Goal: Task Accomplishment & Management: Use online tool/utility

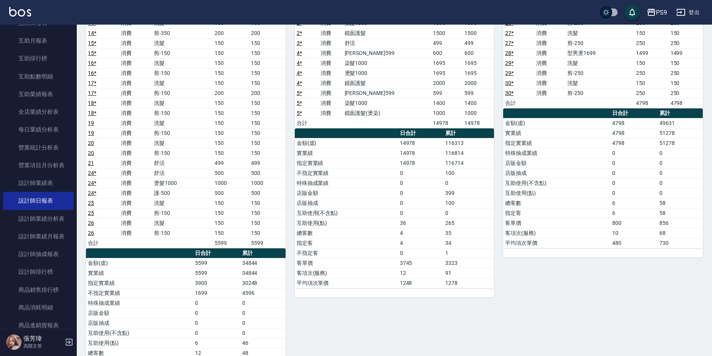
scroll to position [646, 0]
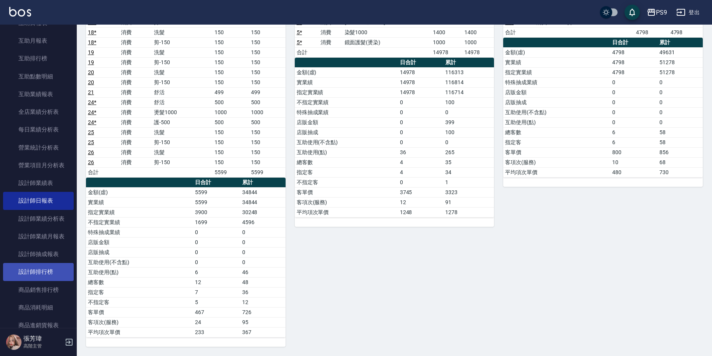
click at [49, 274] on link "設計師排行榜" at bounding box center [38, 272] width 71 height 18
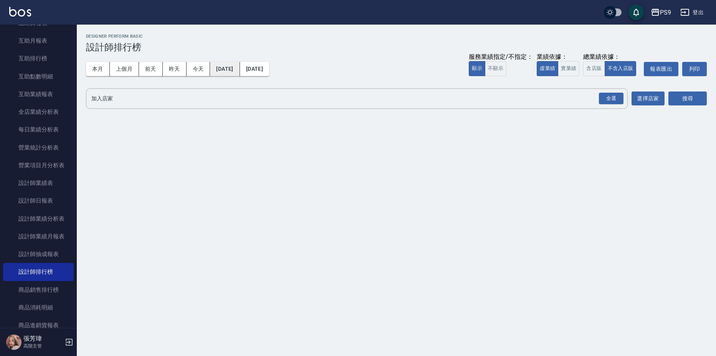
click at [240, 67] on button "[DATE]" at bounding box center [225, 69] width 30 height 14
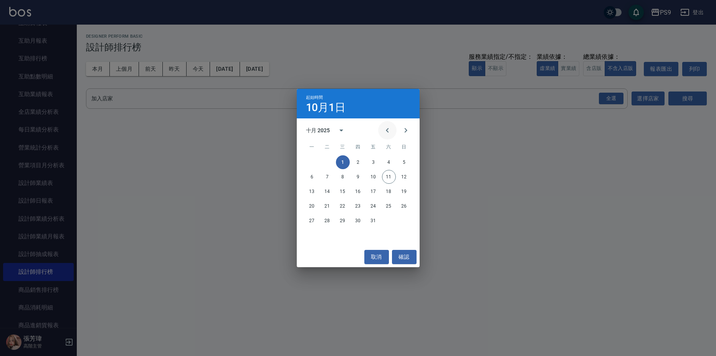
click at [389, 129] on icon "Previous month" at bounding box center [387, 130] width 9 height 9
click at [388, 131] on icon "Previous month" at bounding box center [387, 130] width 9 height 9
click at [407, 162] on button "1" at bounding box center [405, 162] width 14 height 14
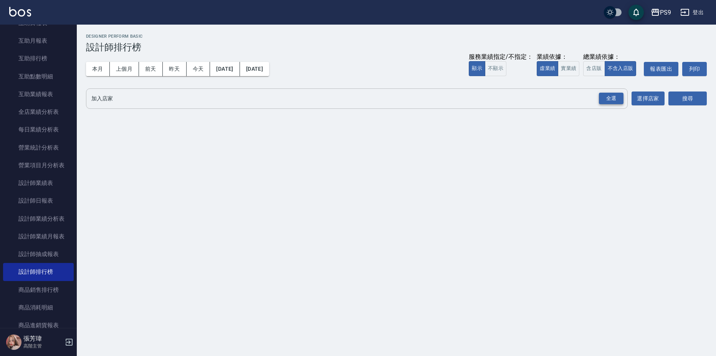
click at [610, 99] on div "全選" at bounding box center [611, 99] width 25 height 12
click at [703, 100] on button "搜尋" at bounding box center [688, 99] width 38 height 14
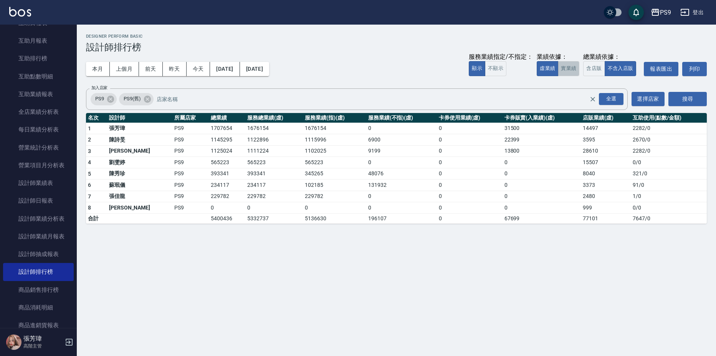
click at [571, 73] on button "實業績" at bounding box center [569, 68] width 22 height 15
click at [545, 75] on button "虛業績" at bounding box center [548, 68] width 22 height 15
click at [269, 68] on button "[DATE]" at bounding box center [254, 69] width 29 height 14
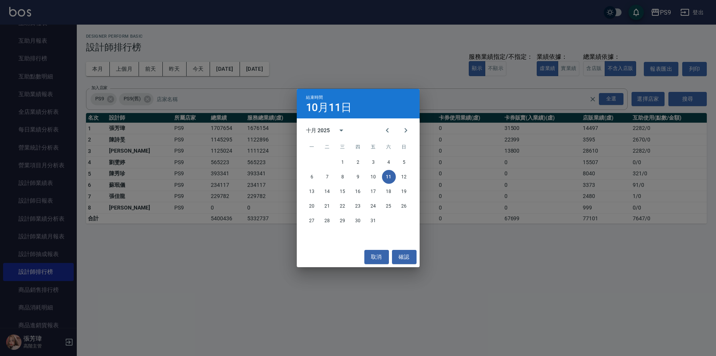
click at [386, 175] on button "11" at bounding box center [389, 177] width 14 height 14
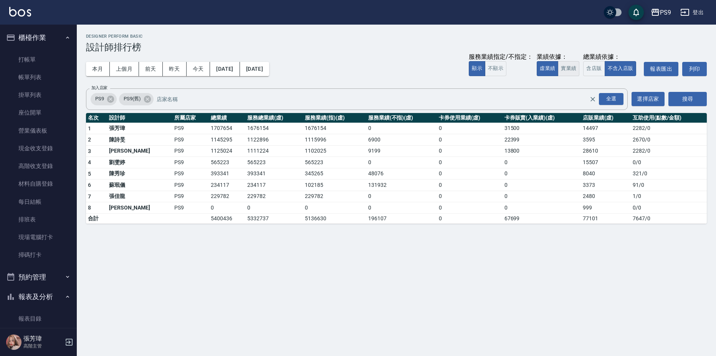
click at [561, 68] on button "實業績" at bounding box center [569, 68] width 22 height 15
click at [593, 67] on button "含店販" at bounding box center [594, 68] width 22 height 15
click at [620, 70] on button "不含入店販" at bounding box center [621, 68] width 32 height 15
click at [552, 66] on button "虛業績" at bounding box center [548, 68] width 22 height 15
click at [231, 67] on button "[DATE]" at bounding box center [225, 69] width 30 height 14
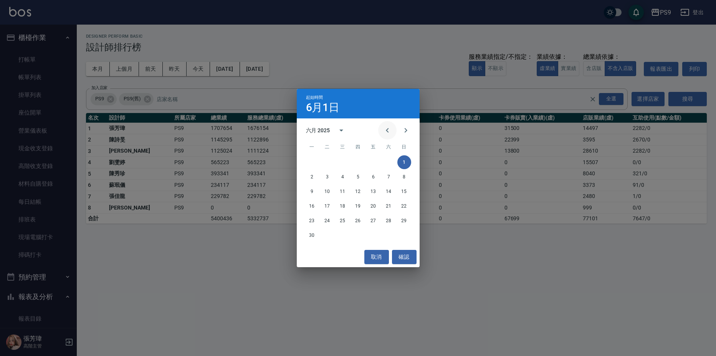
click at [387, 129] on icon "Previous month" at bounding box center [387, 130] width 9 height 9
click at [357, 160] on button "1" at bounding box center [358, 162] width 14 height 14
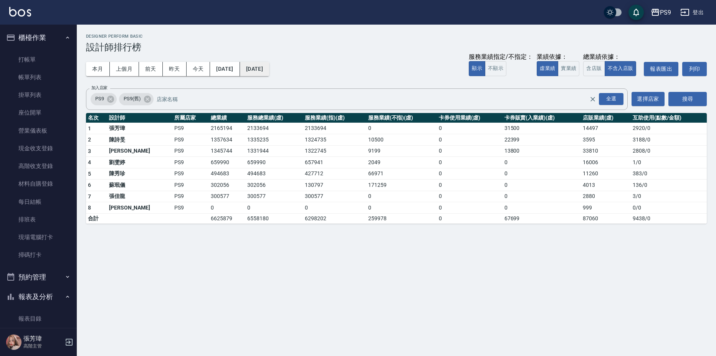
click at [269, 69] on button "[DATE]" at bounding box center [254, 69] width 29 height 14
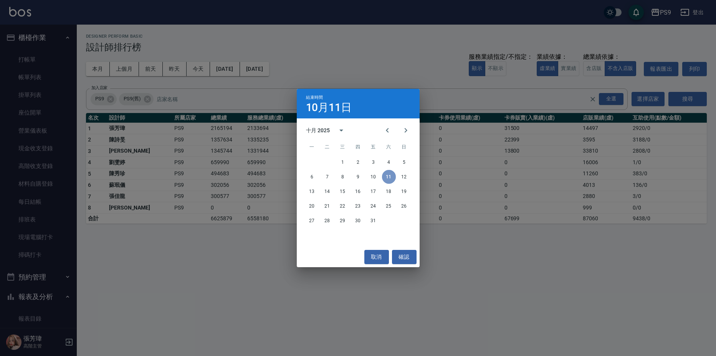
click at [388, 178] on button "11" at bounding box center [389, 177] width 14 height 14
click at [451, 239] on div "結束時間 10月11日 十月 2025 一 二 三 四 五 六 日 1 2 3 4 5 6 7 8 9 10 11 12 13 14 15 16 17 18 …" at bounding box center [358, 178] width 716 height 356
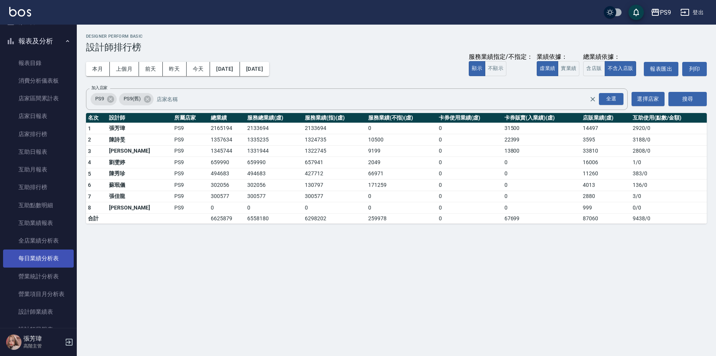
scroll to position [269, 0]
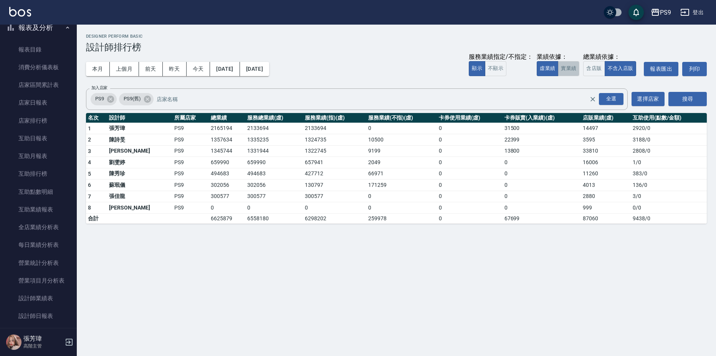
click at [572, 73] on button "實業績" at bounding box center [569, 68] width 22 height 15
click at [545, 68] on button "虛業績" at bounding box center [548, 68] width 22 height 15
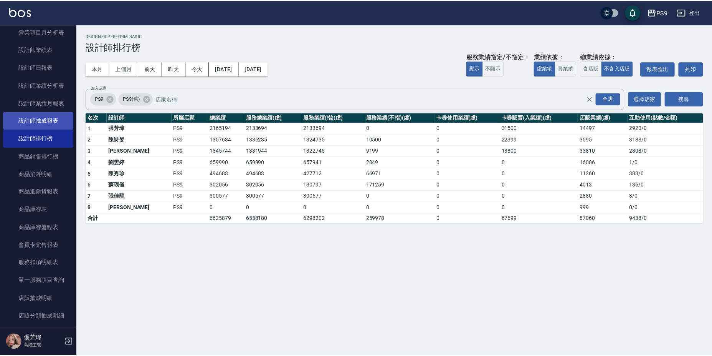
scroll to position [461, 0]
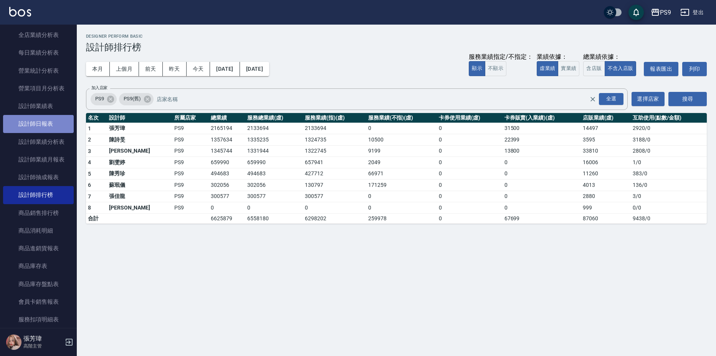
click at [59, 126] on link "設計師日報表" at bounding box center [38, 124] width 71 height 18
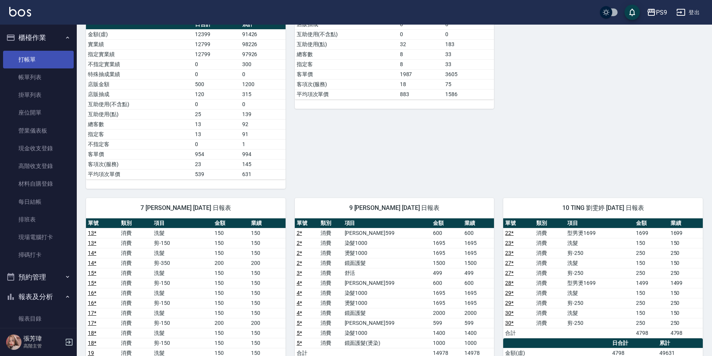
click at [45, 56] on link "打帳單" at bounding box center [38, 60] width 71 height 18
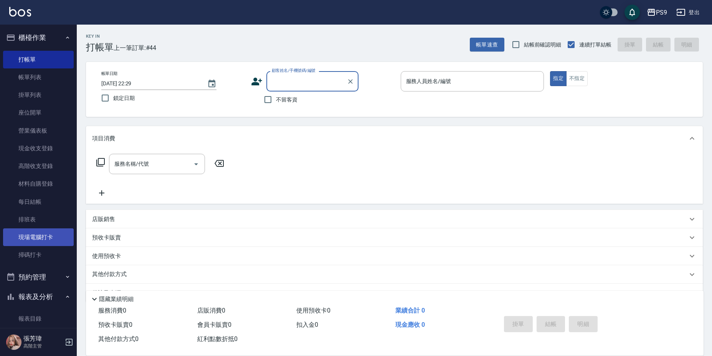
click at [48, 231] on link "現場電腦打卡" at bounding box center [38, 237] width 71 height 18
